Goal: Information Seeking & Learning: Learn about a topic

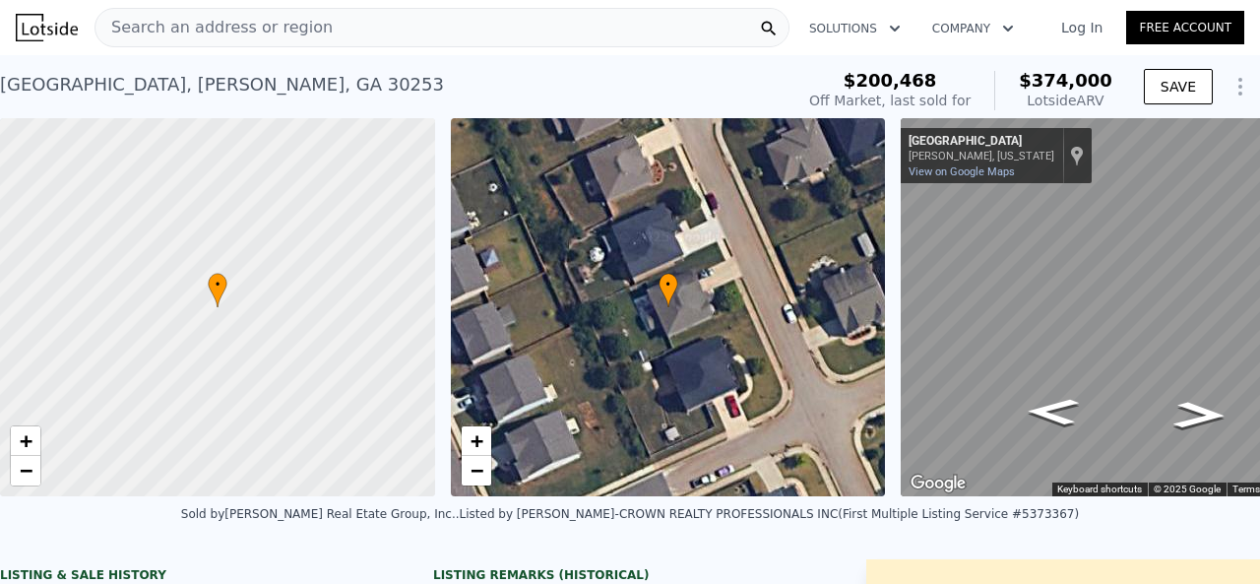
click at [478, 490] on div "• + −" at bounding box center [668, 307] width 435 height 378
click at [472, 433] on span "+" at bounding box center [475, 440] width 13 height 25
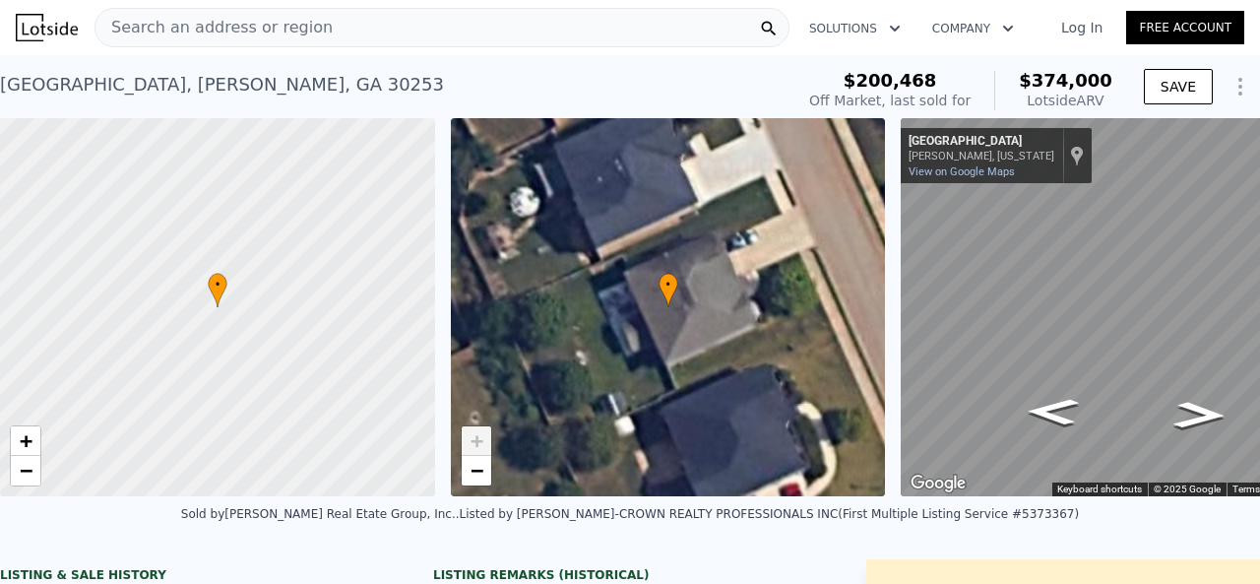
click at [472, 435] on span "+" at bounding box center [475, 440] width 13 height 25
click at [463, 477] on link "−" at bounding box center [477, 471] width 30 height 30
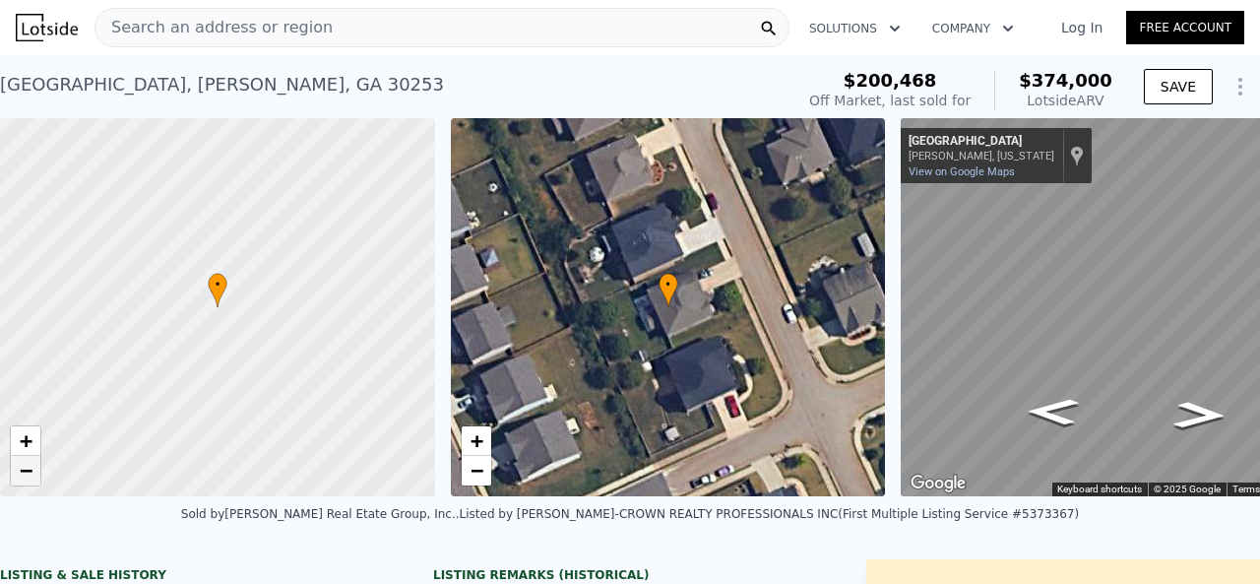
click at [34, 464] on link "−" at bounding box center [26, 471] width 30 height 30
click at [460, 521] on div "Sold by [PERSON_NAME] Real Etate Group, Inc. ." at bounding box center [320, 514] width 279 height 14
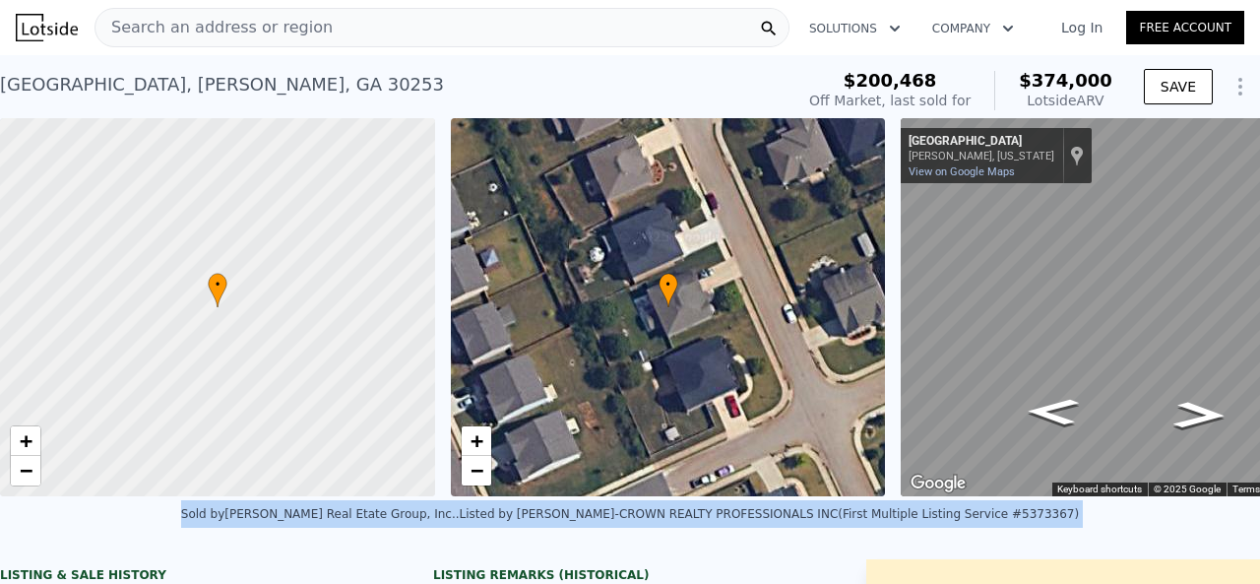
click at [460, 521] on div "Sold by [PERSON_NAME] Real Etate Group, Inc. ." at bounding box center [320, 514] width 279 height 14
click at [564, 543] on div "Sold by [PERSON_NAME] Real Etate Group, Inc. . Listed by [PERSON_NAME]-CROWN RE…" at bounding box center [630, 519] width 1260 height 47
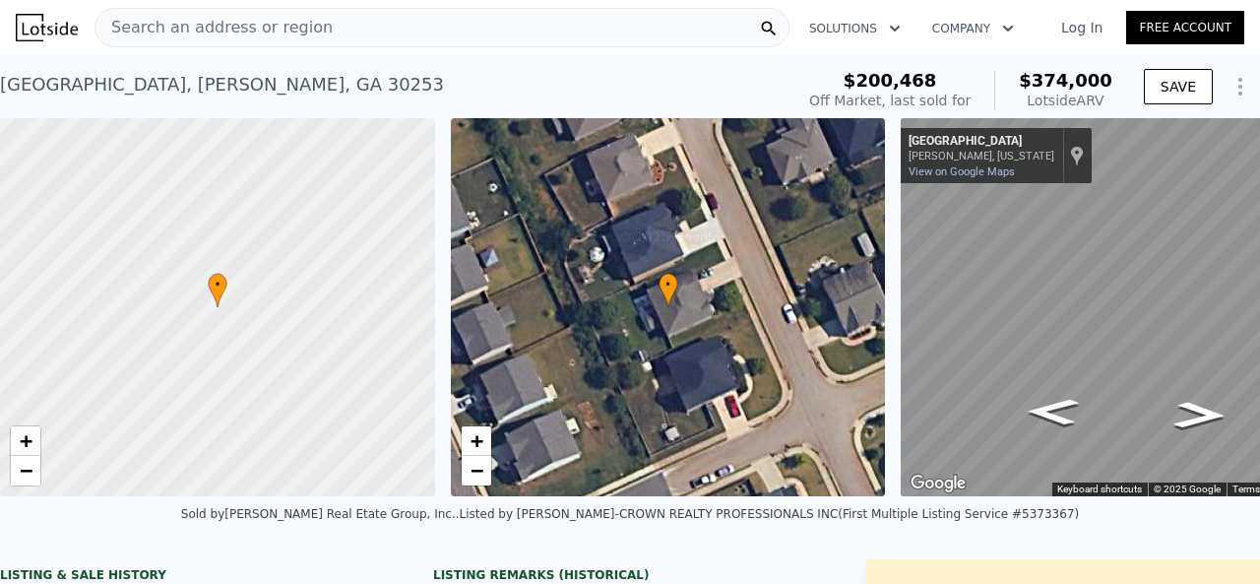
click at [657, 521] on div "Listed by [PERSON_NAME]-CROWN REALTY PROFESSIONALS INC (First Multiple Listing …" at bounding box center [770, 514] width 620 height 14
click at [654, 543] on div "Sold by [PERSON_NAME] Real Etate Group, Inc. . Listed by [PERSON_NAME]-CROWN RE…" at bounding box center [630, 519] width 1260 height 47
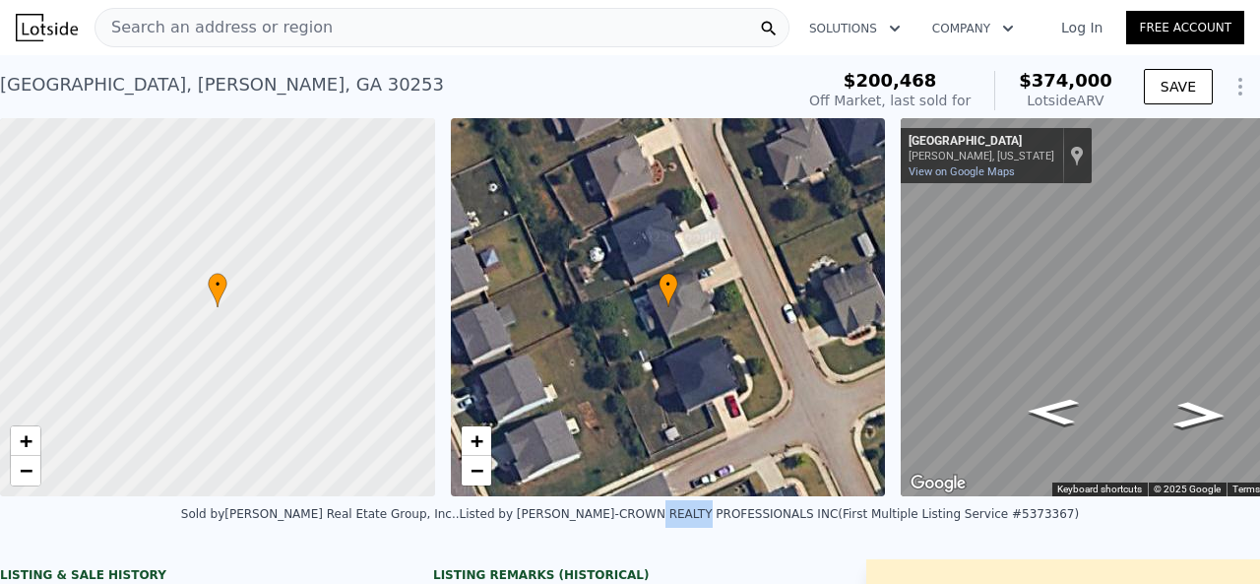
click at [654, 543] on div "Sold by [PERSON_NAME] Real Etate Group, Inc. . Listed by [PERSON_NAME]-CROWN RE…" at bounding box center [630, 519] width 1260 height 47
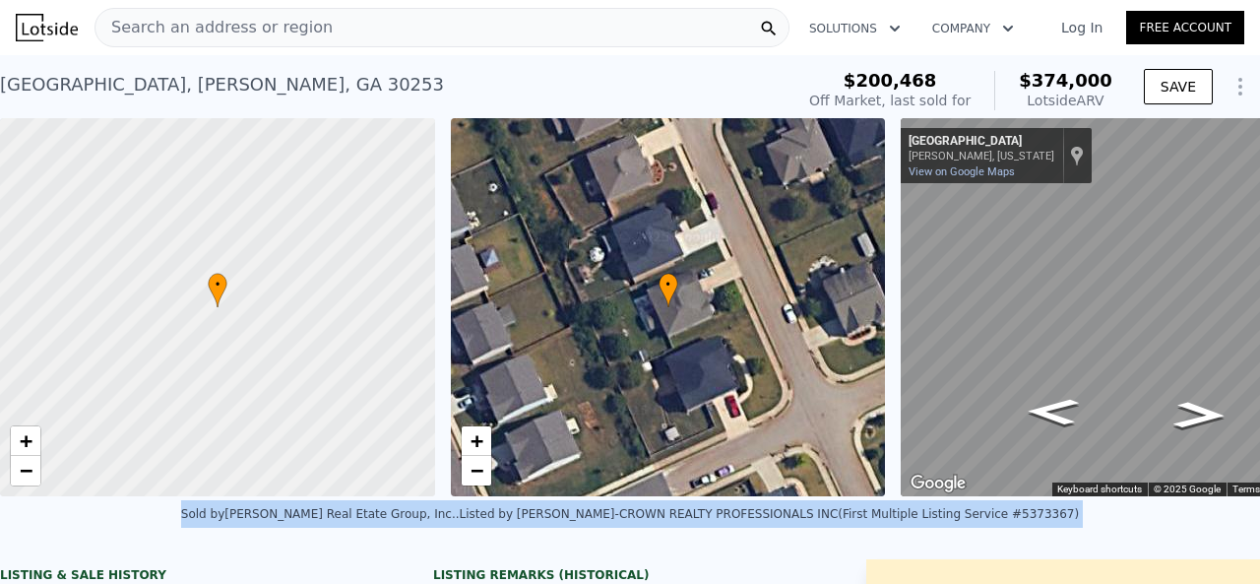
click at [654, 543] on div "Sold by [PERSON_NAME] Real Etate Group, Inc. . Listed by [PERSON_NAME]-CROWN RE…" at bounding box center [630, 519] width 1260 height 47
click at [858, 521] on div "Listed by [PERSON_NAME]-CROWN REALTY PROFESSIONALS INC (First Multiple Listing …" at bounding box center [770, 514] width 620 height 14
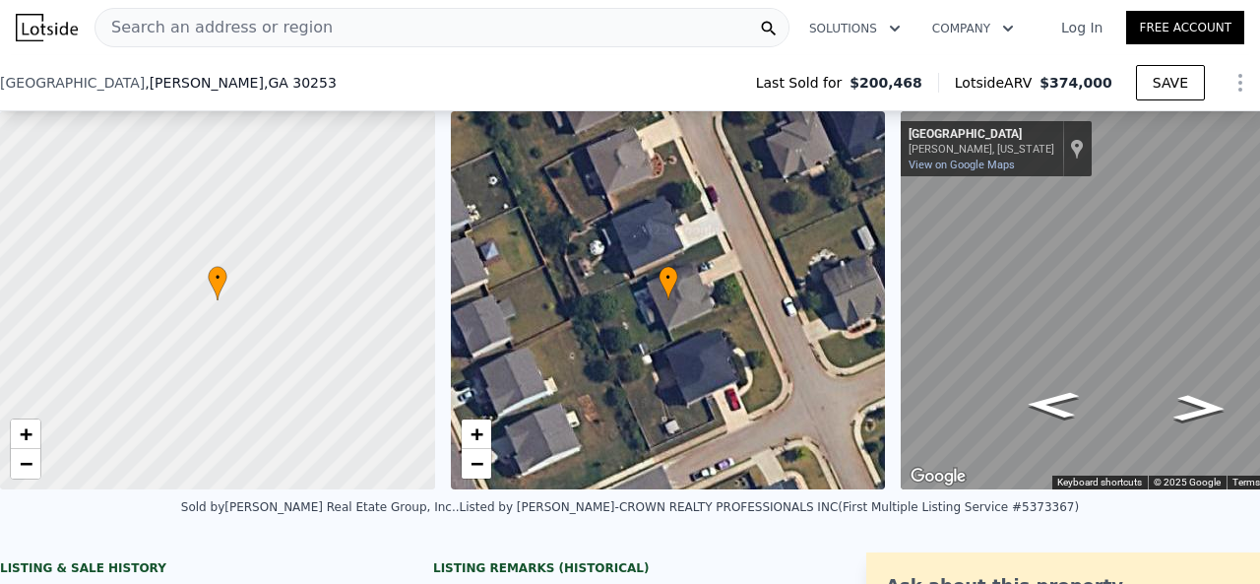
scroll to position [287, 0]
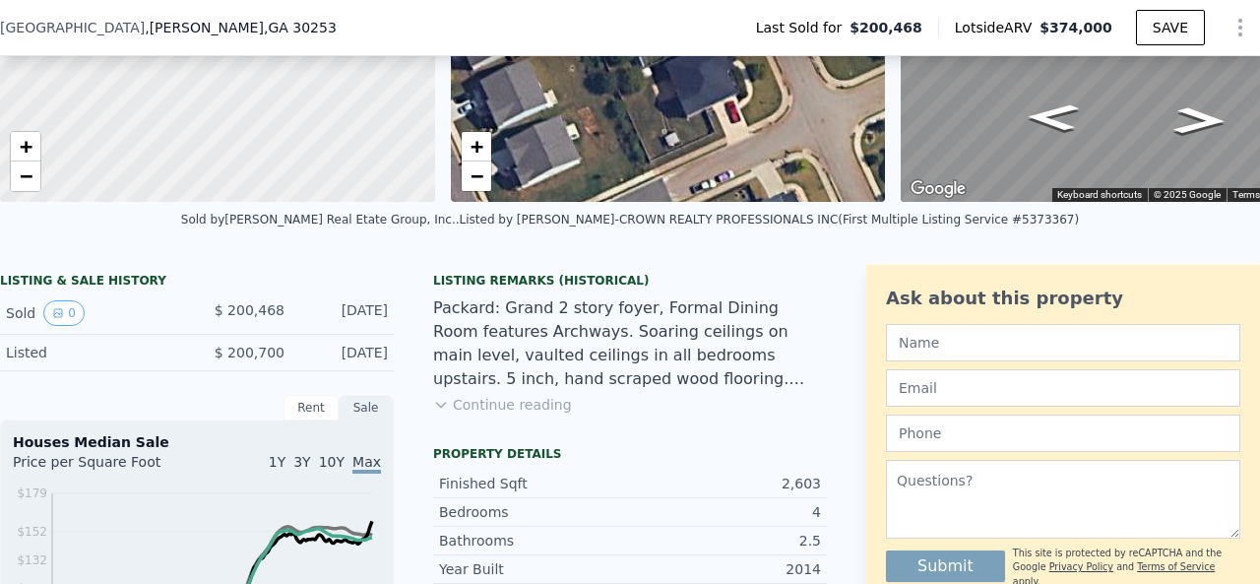
click at [509, 414] on button "Continue reading" at bounding box center [502, 405] width 139 height 20
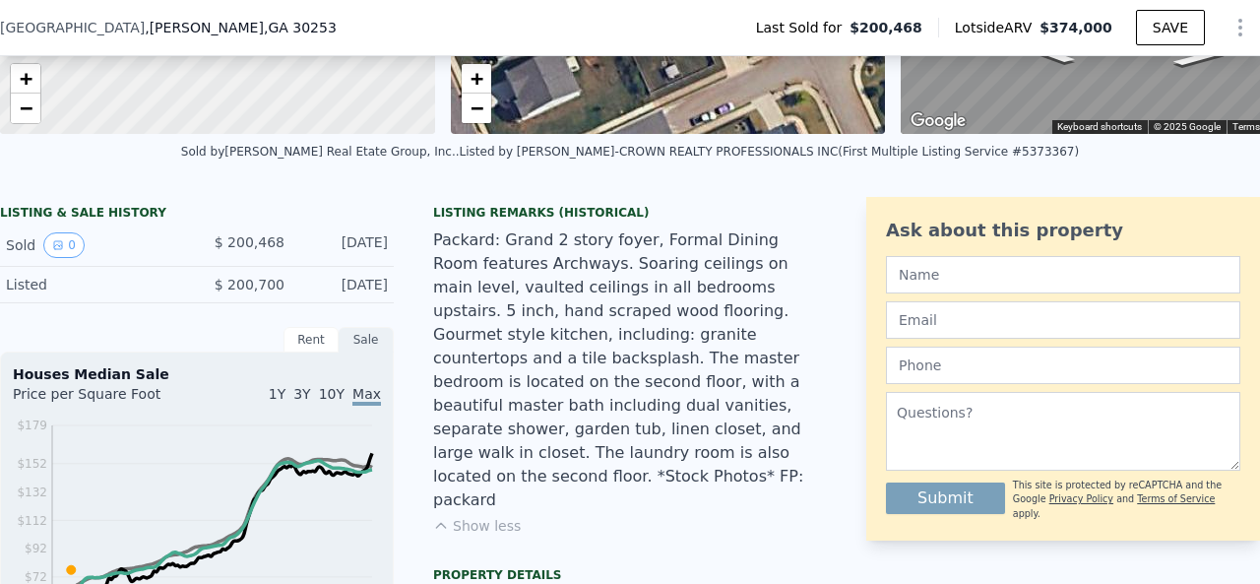
scroll to position [386, 0]
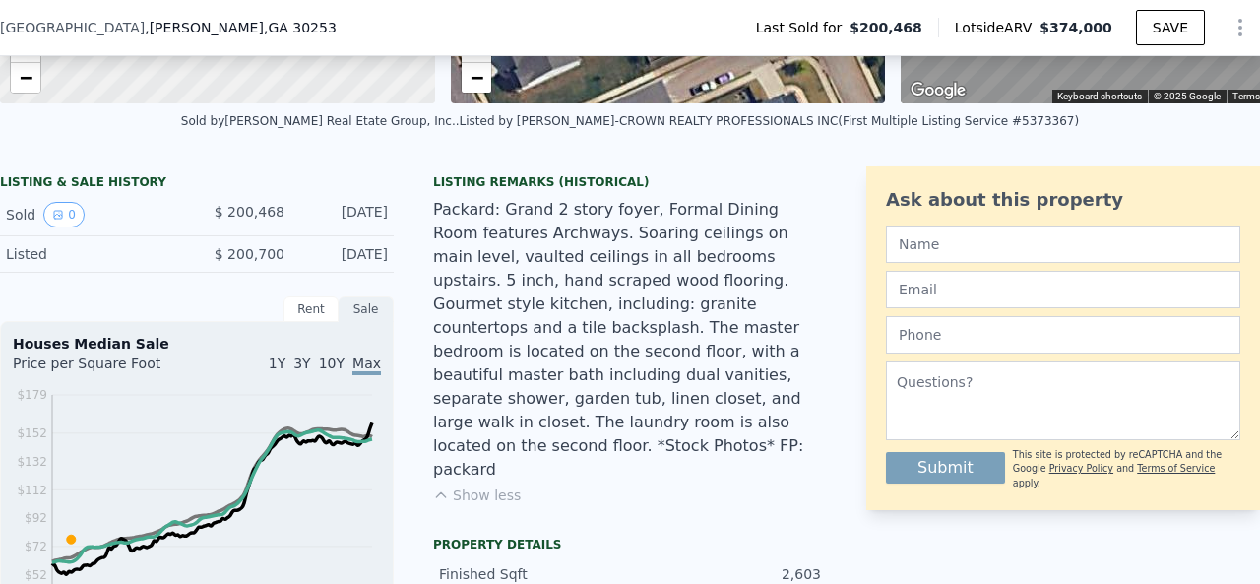
click at [490, 485] on button "Show less" at bounding box center [477, 495] width 88 height 20
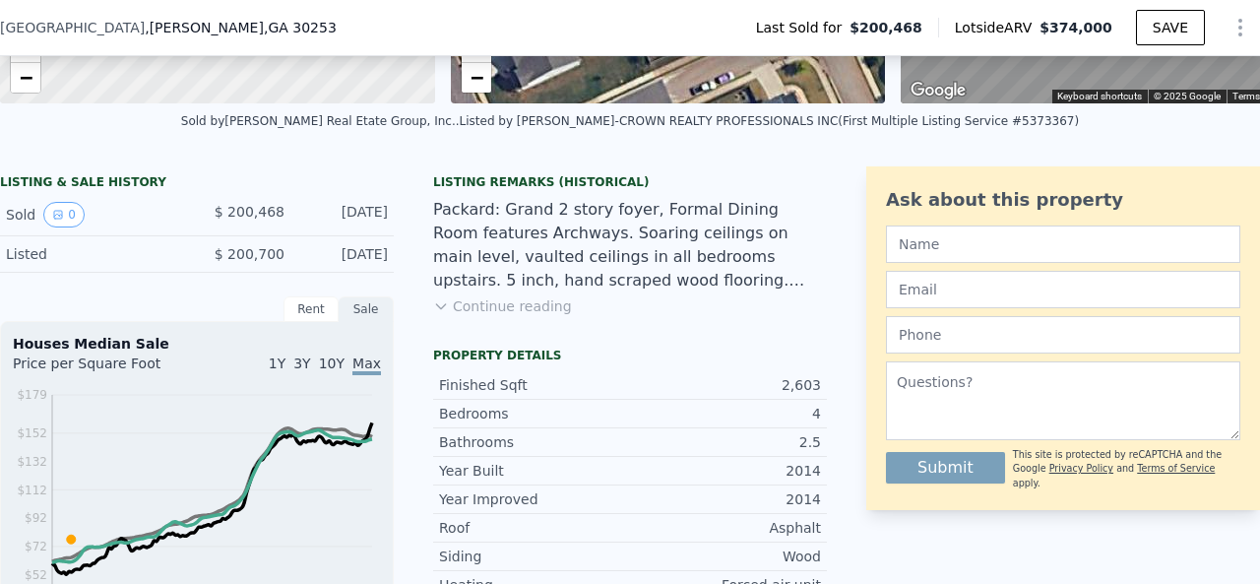
click at [502, 316] on button "Continue reading" at bounding box center [502, 306] width 139 height 20
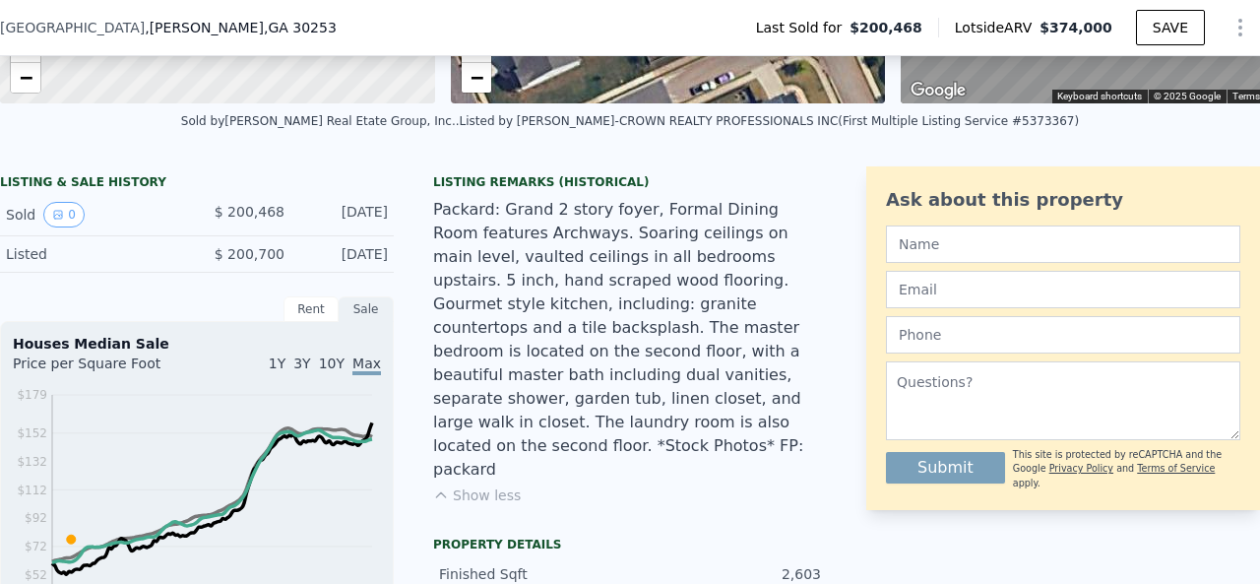
click at [490, 485] on button "Show less" at bounding box center [477, 495] width 88 height 20
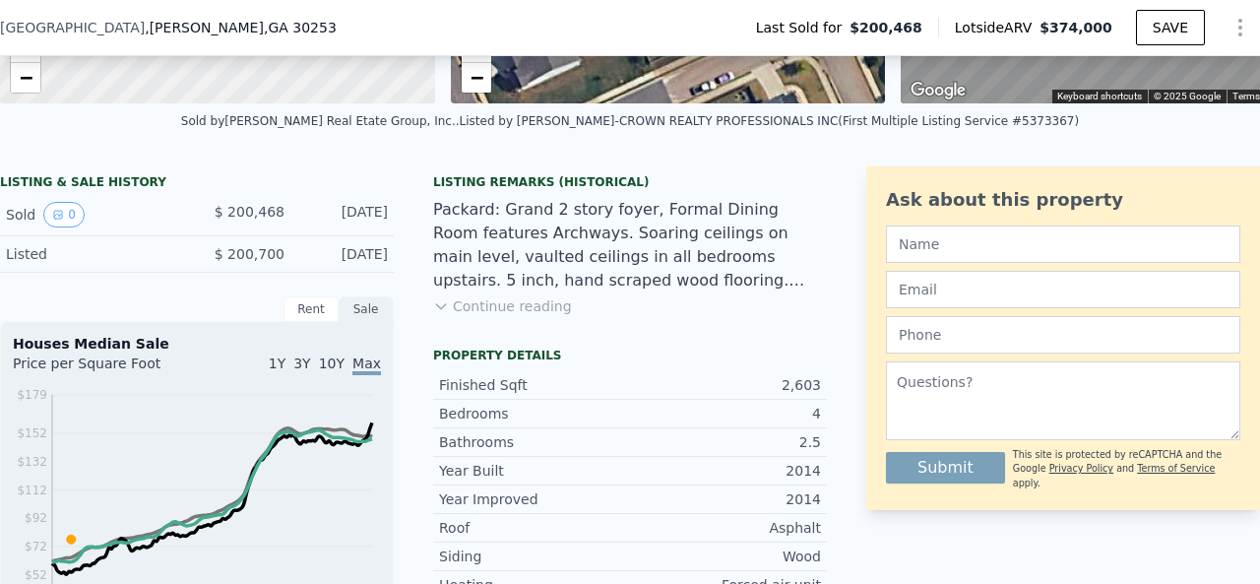
click at [498, 316] on button "Continue reading" at bounding box center [502, 306] width 139 height 20
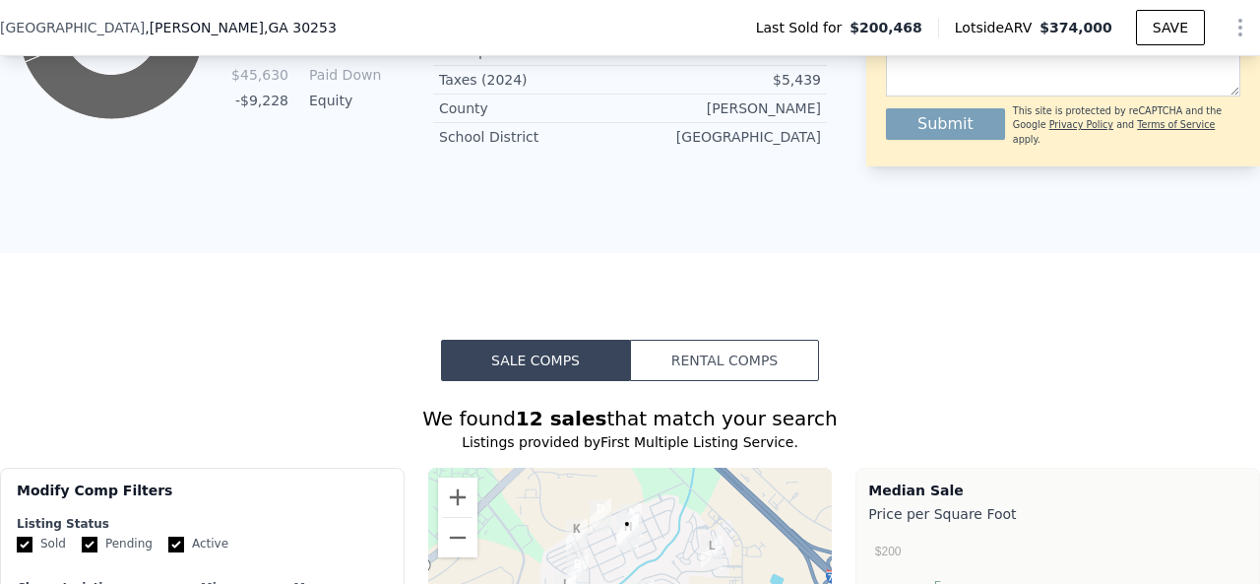
scroll to position [1370, 0]
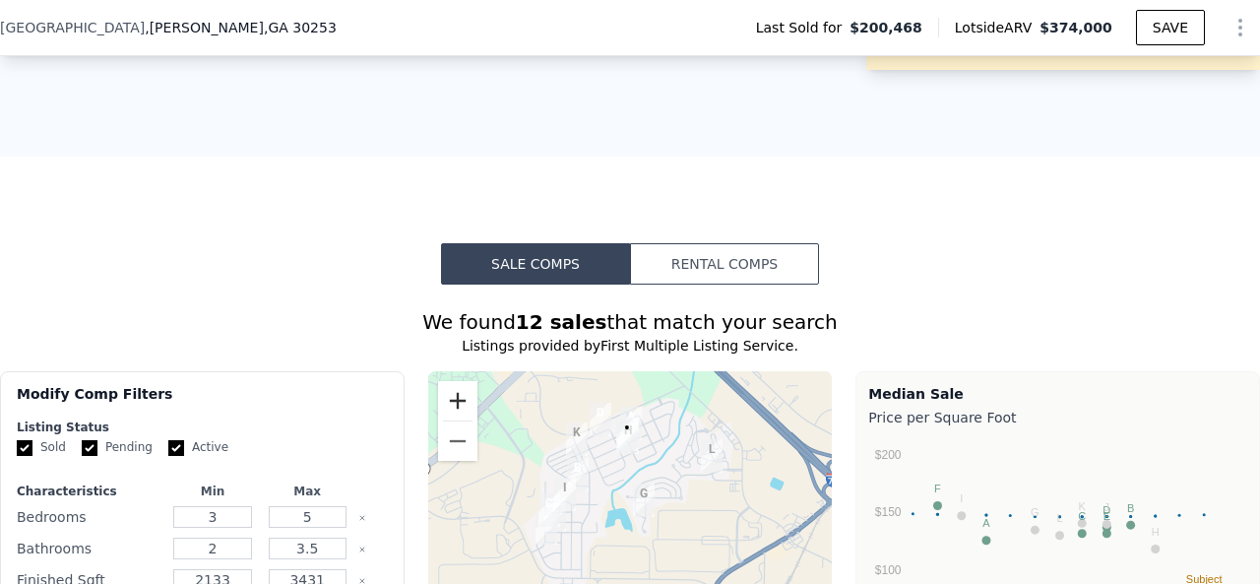
click at [445, 381] on button "Zoom in" at bounding box center [457, 400] width 39 height 39
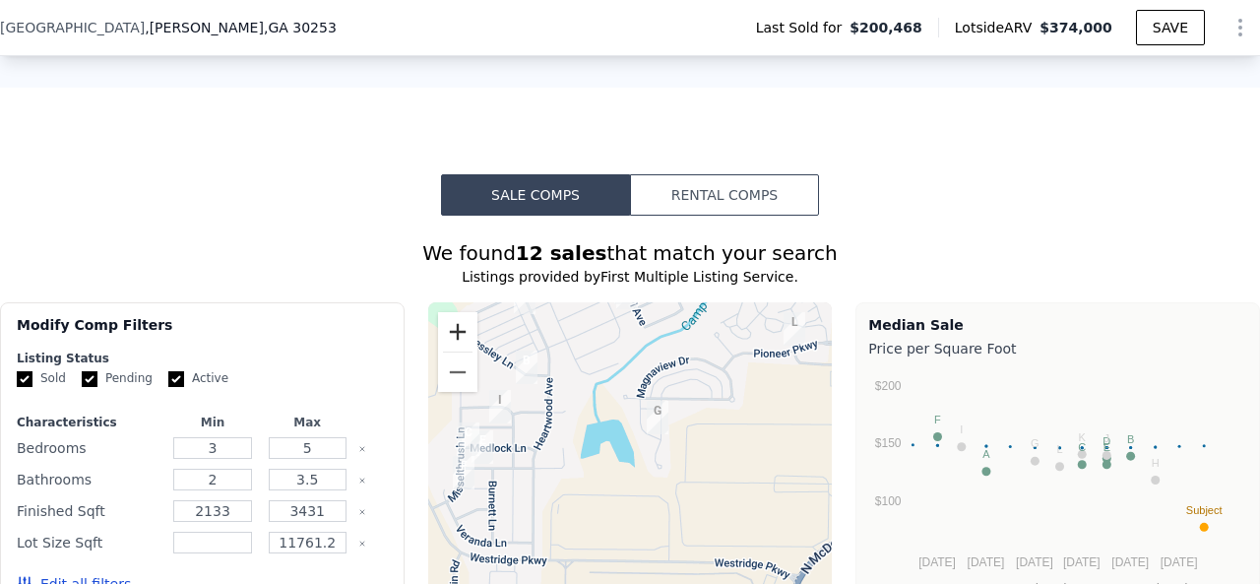
scroll to position [1468, 0]
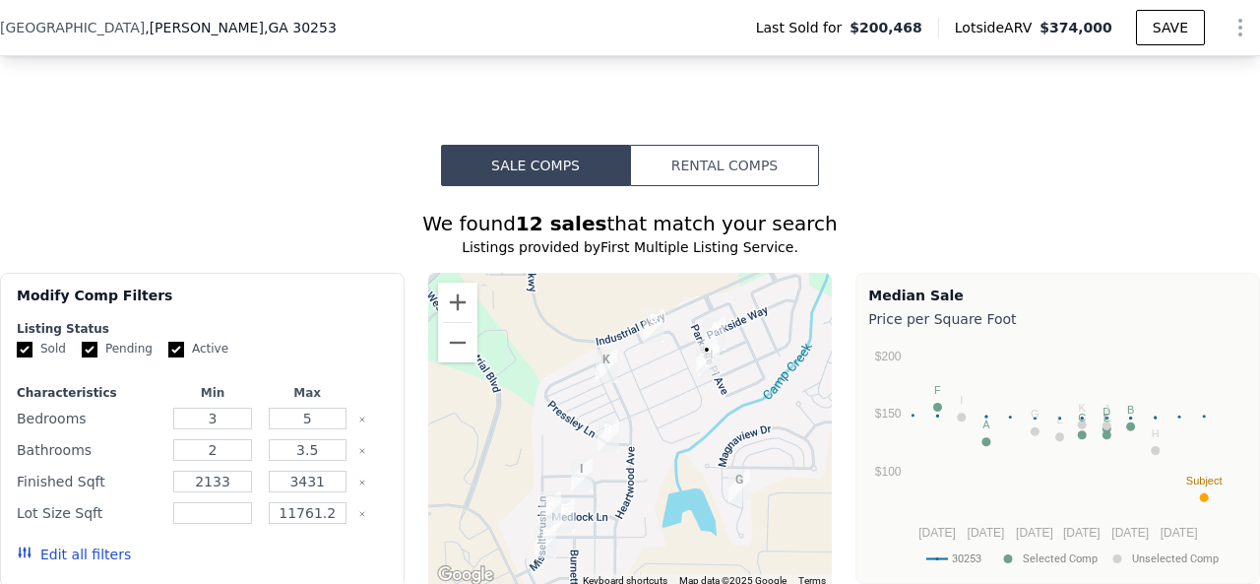
drag, startPoint x: 685, startPoint y: 452, endPoint x: 708, endPoint y: 468, distance: 28.1
click at [708, 468] on div at bounding box center [630, 430] width 404 height 315
